Goal: Task Accomplishment & Management: Manage account settings

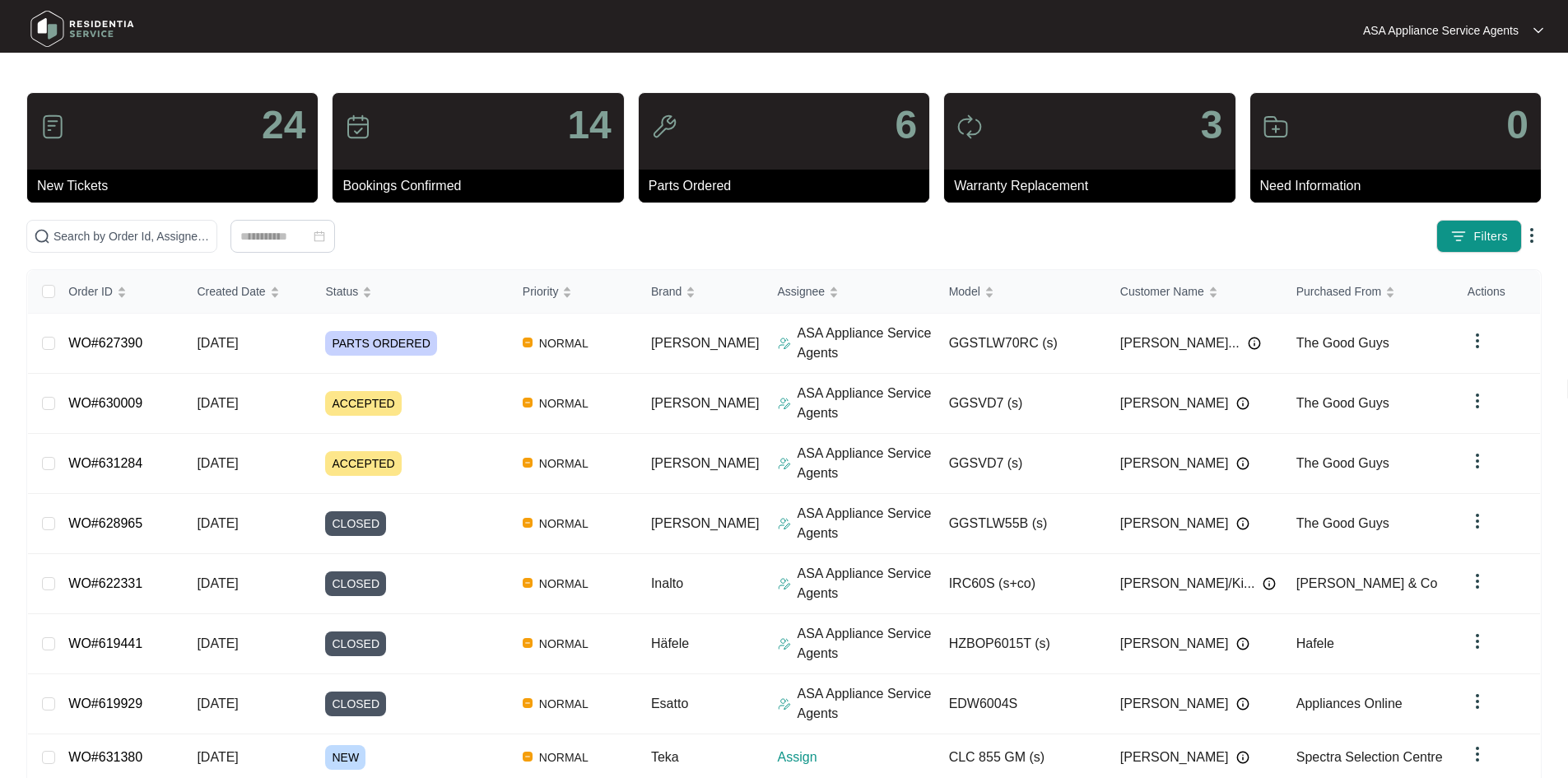
click at [309, 218] on div "24 New Tickets 14 Bookings Confirmed 6 Parts Ordered 3 Warranty Replacement 0 N…" at bounding box center [784, 523] width 1515 height 861
click at [217, 221] on span at bounding box center [121, 237] width 191 height 33
click at [209, 235] on input "text" at bounding box center [132, 236] width 157 height 18
paste input "631380"
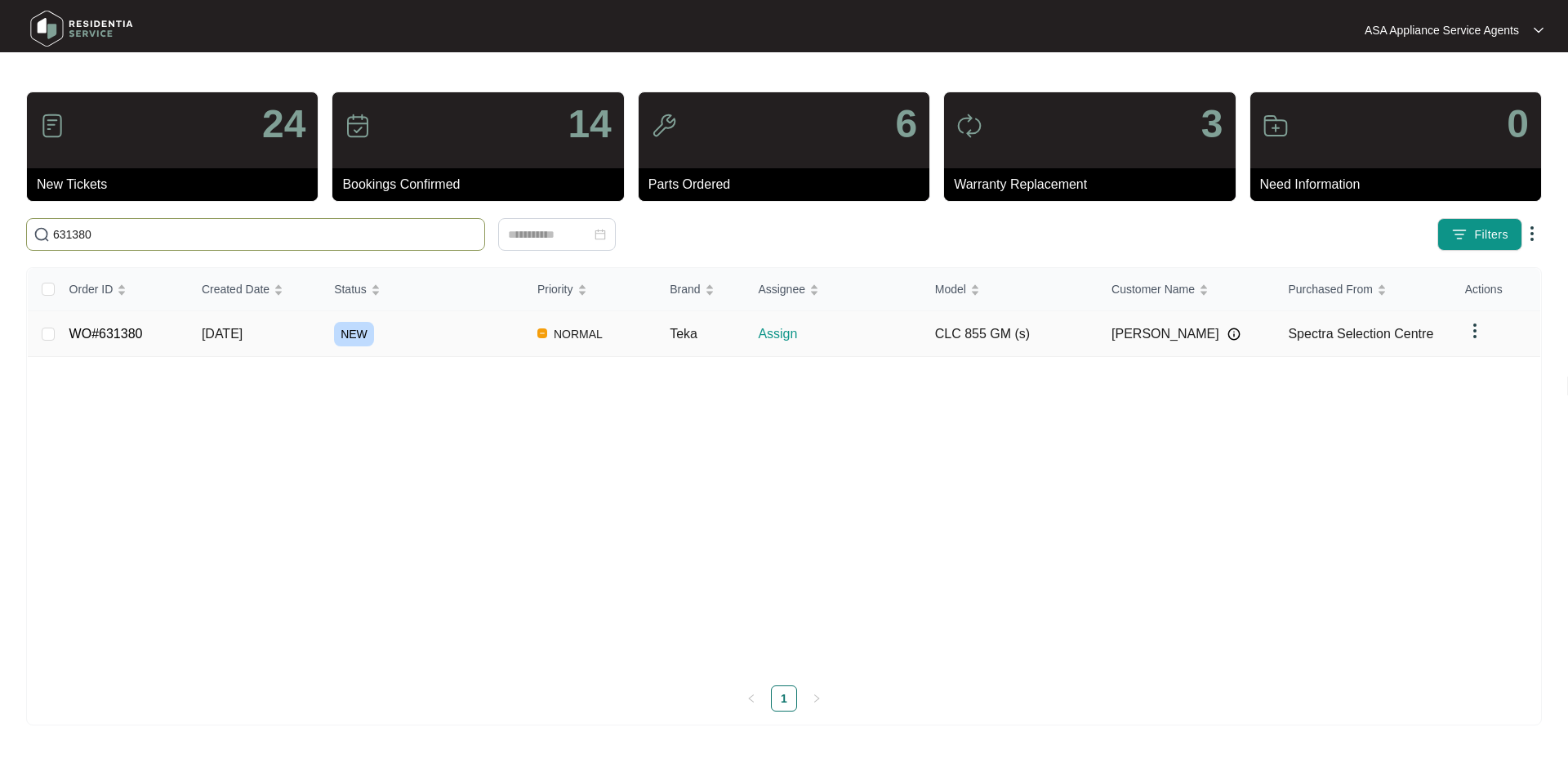
type input "631380"
click at [321, 322] on td "NEW" at bounding box center [422, 333] width 203 height 46
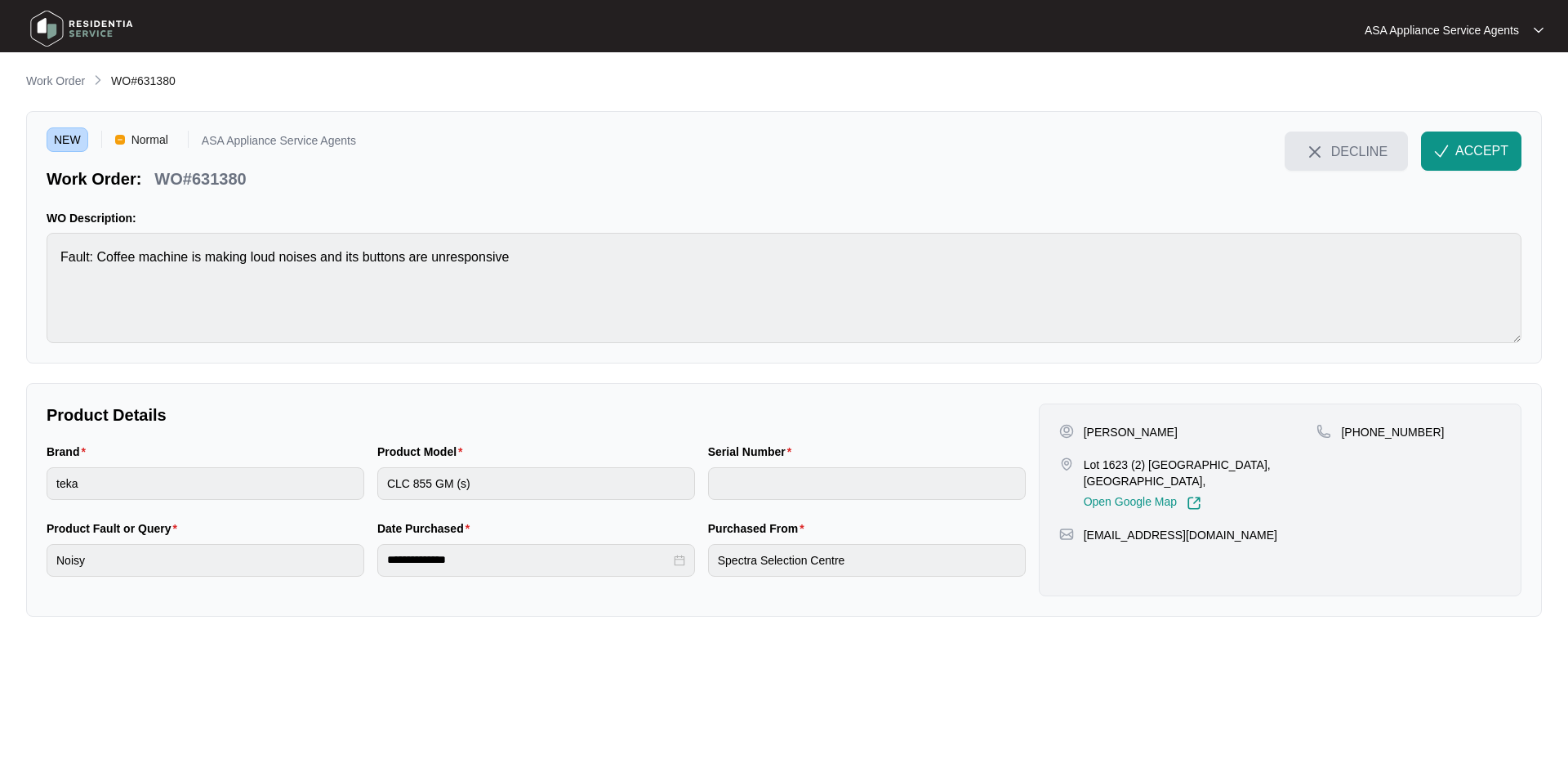
click at [1386, 144] on span "DECLINE" at bounding box center [1360, 151] width 56 height 17
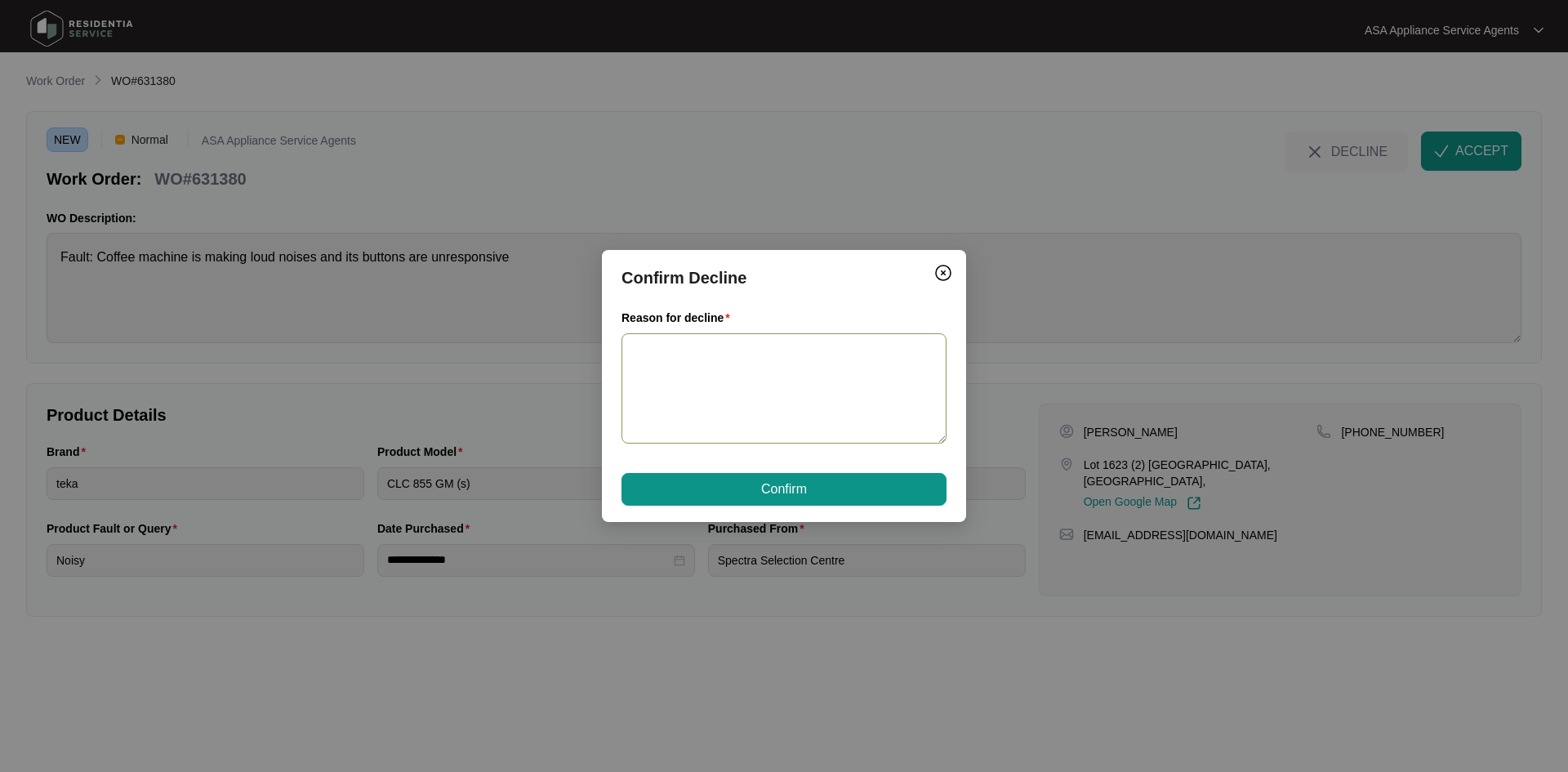
click at [712, 371] on textarea "Reason for decline" at bounding box center [784, 388] width 325 height 111
click at [634, 360] on textarea "We do not cover the are at this stage." at bounding box center [784, 388] width 325 height 111
click at [649, 376] on textarea "Hi Team, We do not cover the are at this stage." at bounding box center [784, 388] width 325 height 111
click at [831, 386] on textarea "Hi Team, Apologies, we do not cover the are at this stage." at bounding box center [784, 388] width 325 height 111
click at [835, 377] on textarea "Hi Team, Apologies, we do not cover the are at this stage." at bounding box center [784, 388] width 325 height 111
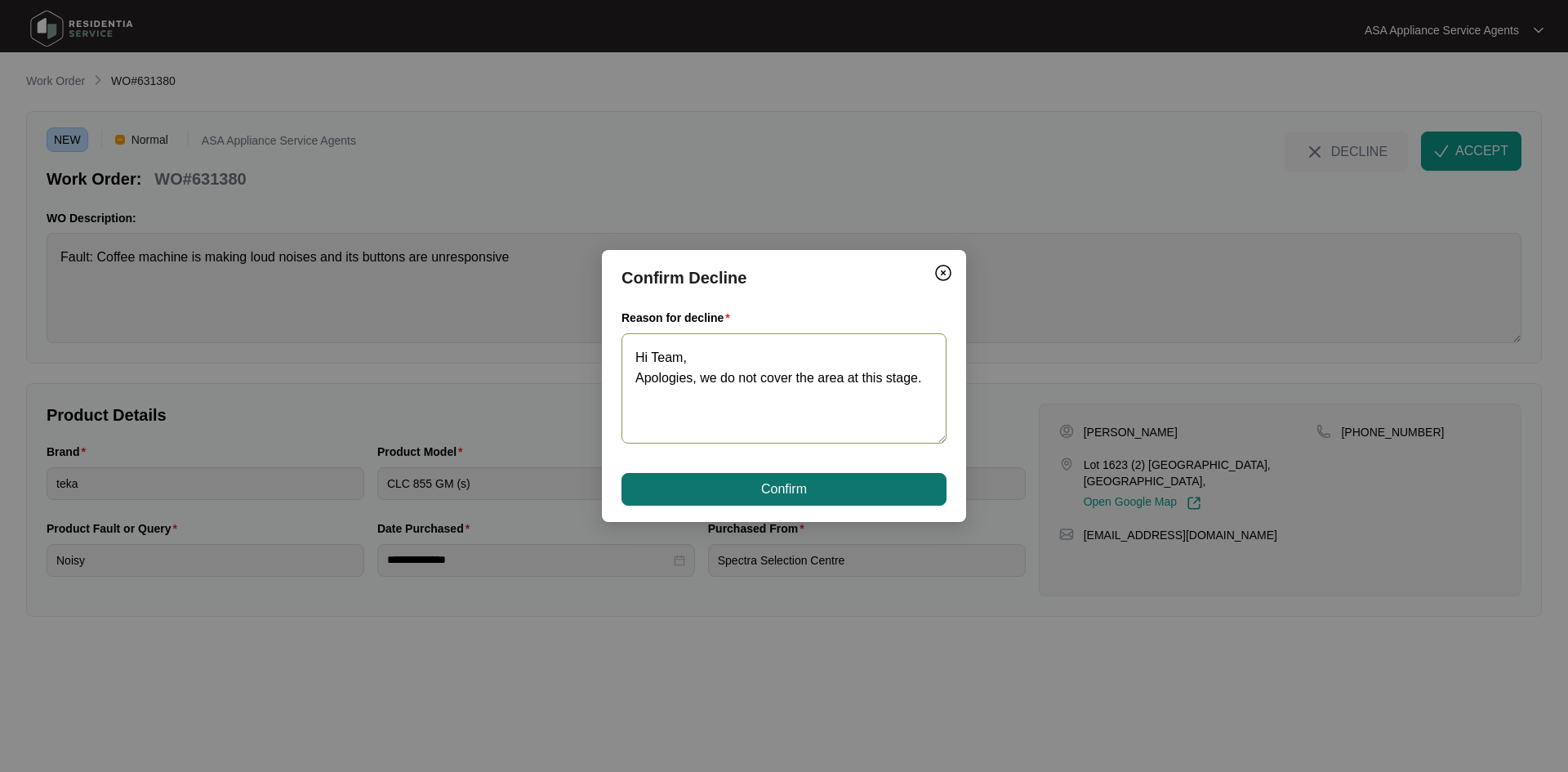
type textarea "Hi Team, Apologies, we do not cover the area at this stage."
click at [810, 487] on button "Confirm" at bounding box center [784, 489] width 325 height 33
